Goal: Task Accomplishment & Management: Manage account settings

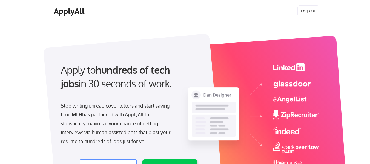
select select ""engineering""
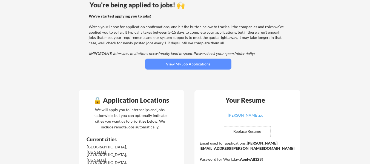
scroll to position [60, 0]
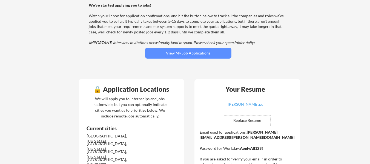
click at [208, 54] on button "View My Job Applications" at bounding box center [188, 53] width 86 height 11
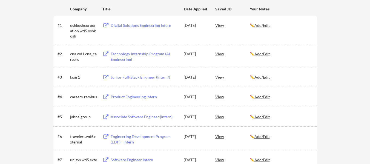
scroll to position [92, 0]
click at [222, 99] on div "View" at bounding box center [232, 97] width 35 height 10
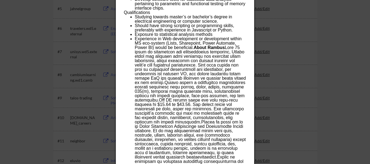
scroll to position [217, 0]
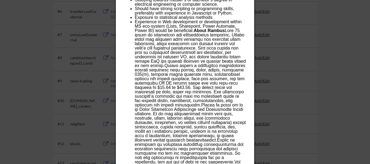
click at [284, 52] on div at bounding box center [185, 82] width 370 height 164
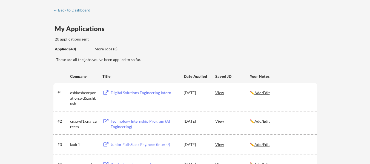
scroll to position [0, 0]
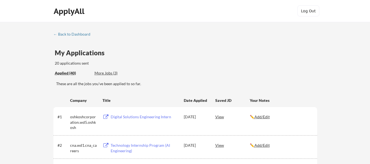
click at [113, 71] on div "More Jobs (3)" at bounding box center [115, 72] width 40 height 5
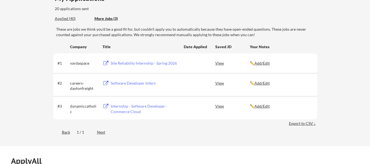
scroll to position [55, 0]
click at [151, 84] on div "Software Developer Intern" at bounding box center [145, 82] width 68 height 5
